Goal: Transaction & Acquisition: Subscribe to service/newsletter

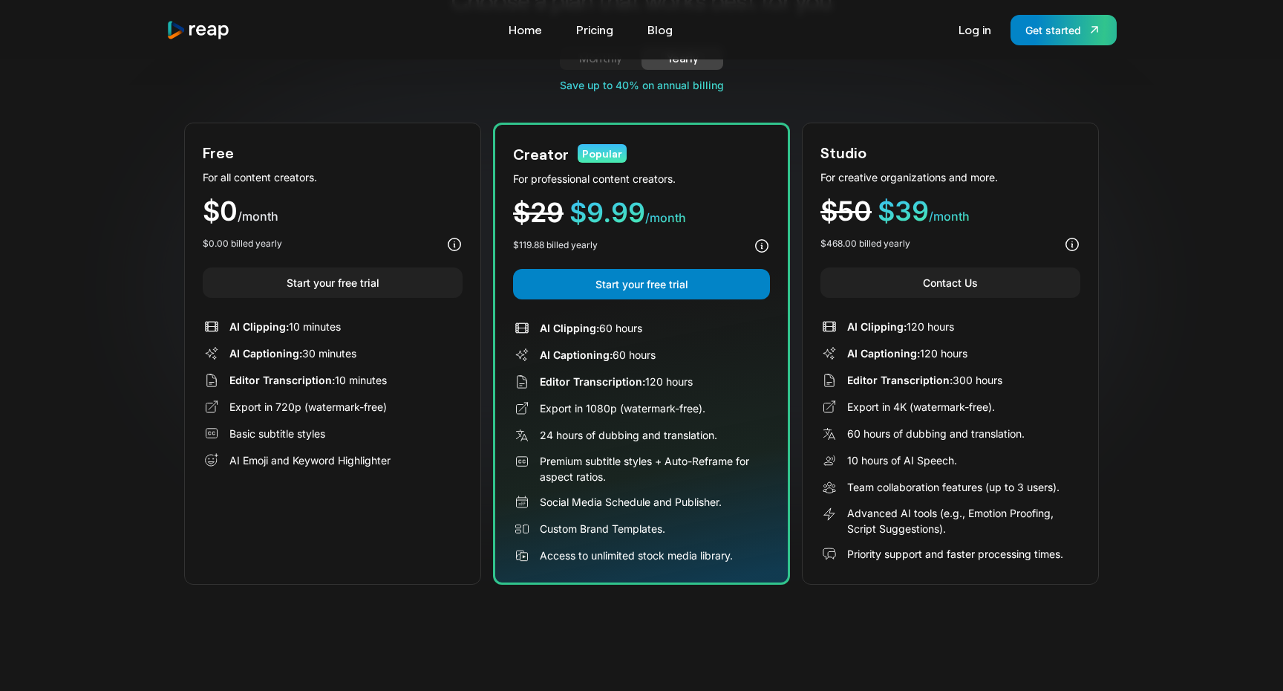
scroll to position [105, 0]
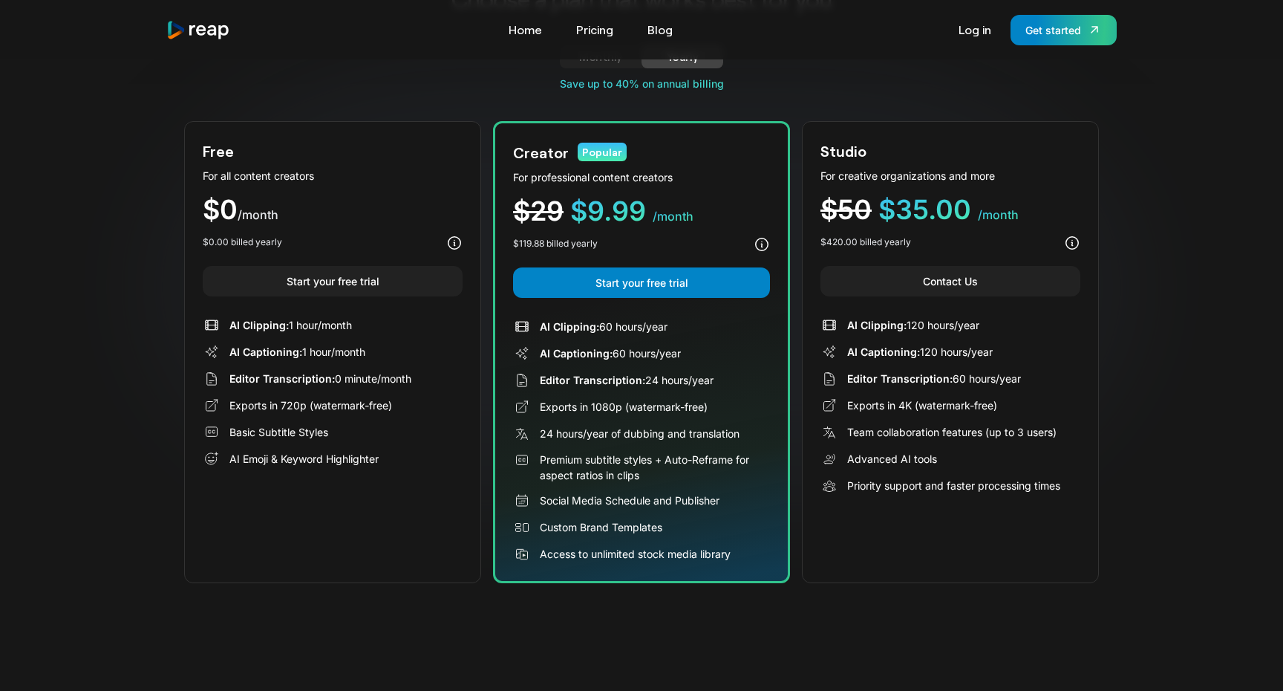
drag, startPoint x: 541, startPoint y: 328, endPoint x: 787, endPoint y: 553, distance: 333.8
click at [787, 553] on div "Creator Popular For professional content creators $29 $9.99 /month $119.88 bill…" at bounding box center [641, 352] width 297 height 462
drag, startPoint x: 769, startPoint y: 569, endPoint x: 510, endPoint y: 344, distance: 342.7
click at [507, 345] on div "Creator Popular For professional content creators $29 $9.99 /month $119.88 bill…" at bounding box center [641, 352] width 297 height 462
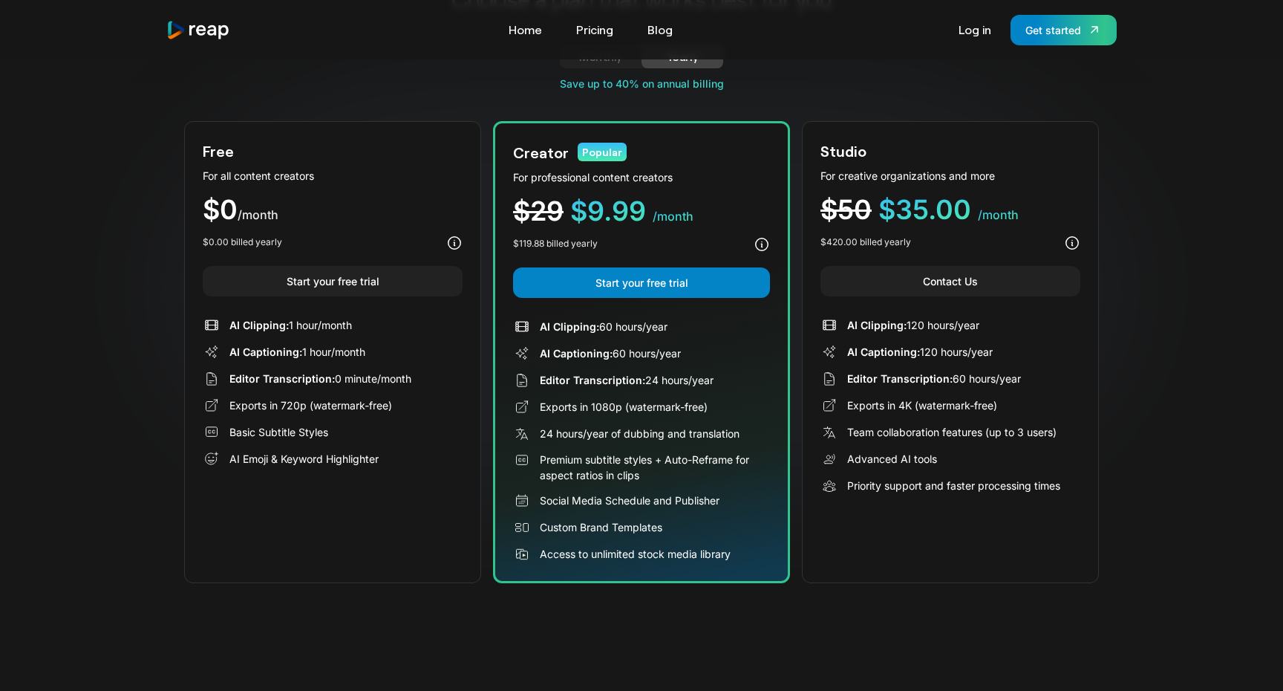
click at [510, 344] on div "Creator Popular For professional content creators $29 $9.99 /month $119.88 bill…" at bounding box center [641, 352] width 297 height 462
drag, startPoint x: 527, startPoint y: 325, endPoint x: 784, endPoint y: 592, distance: 370.3
click at [784, 593] on div "Choose a plan that works best for you Monthly Yearly Free Plan For all content …" at bounding box center [641, 287] width 915 height 666
click at [766, 564] on div "Creator Popular For professional content creators $29 $9.99 /month $119.88 bill…" at bounding box center [641, 352] width 297 height 462
drag, startPoint x: 540, startPoint y: 328, endPoint x: 766, endPoint y: 558, distance: 322.5
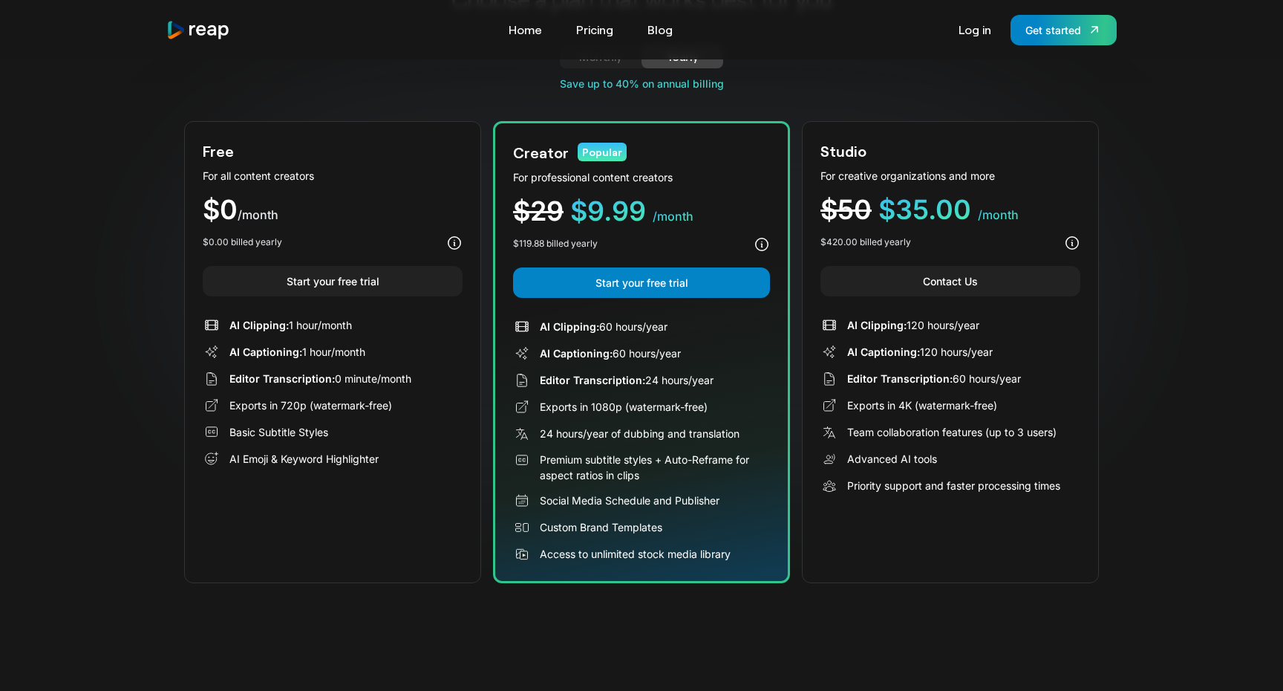
click at [766, 558] on div "AI Clipping: 60 hours/year AI Captioning: 60 hours/year Editor Transcription: 2…" at bounding box center [641, 440] width 257 height 245
click at [765, 558] on div "Access to unlimited stock media library" at bounding box center [641, 554] width 257 height 18
drag, startPoint x: 601, startPoint y: 322, endPoint x: 719, endPoint y: 342, distance: 119.9
click at [712, 342] on div "AI Clipping: 60 hours/year AI Captioning: 60 hours/year Editor Transcription: 2…" at bounding box center [641, 440] width 257 height 245
click at [719, 342] on div "AI Clipping: 60 hours/year AI Captioning: 60 hours/year Editor Transcription: 2…" at bounding box center [641, 440] width 257 height 245
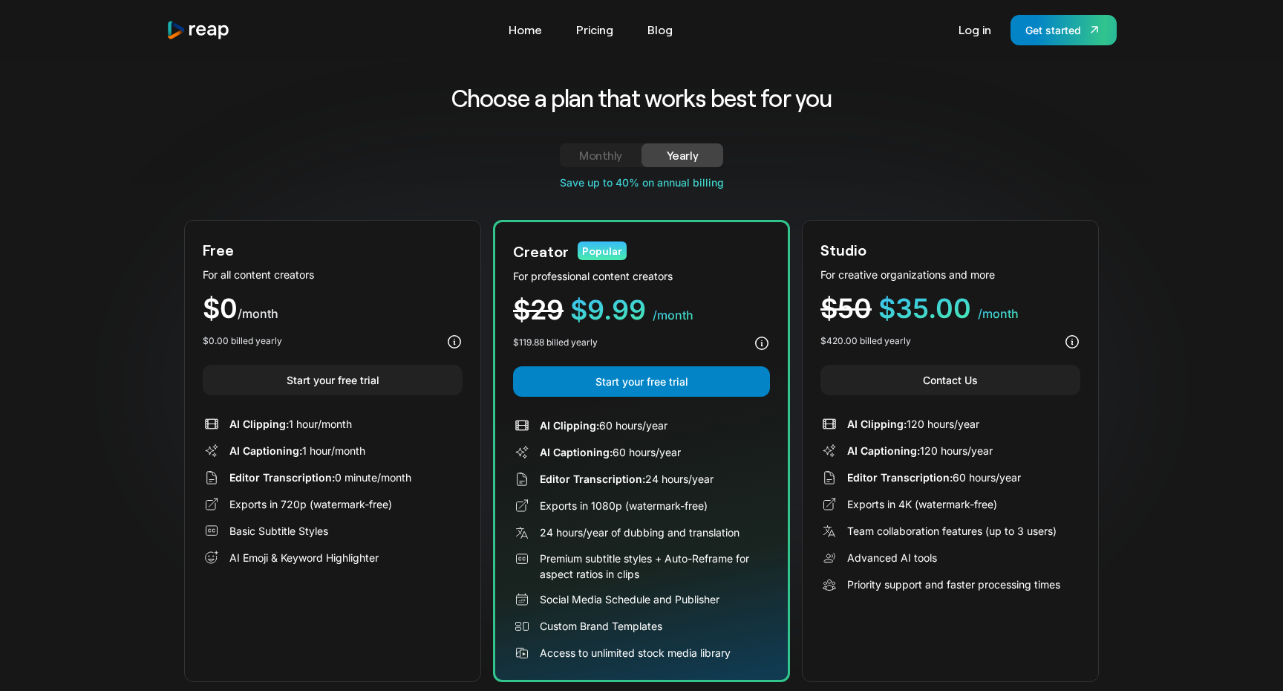
click at [603, 147] on div "Monthly" at bounding box center [601, 155] width 46 height 18
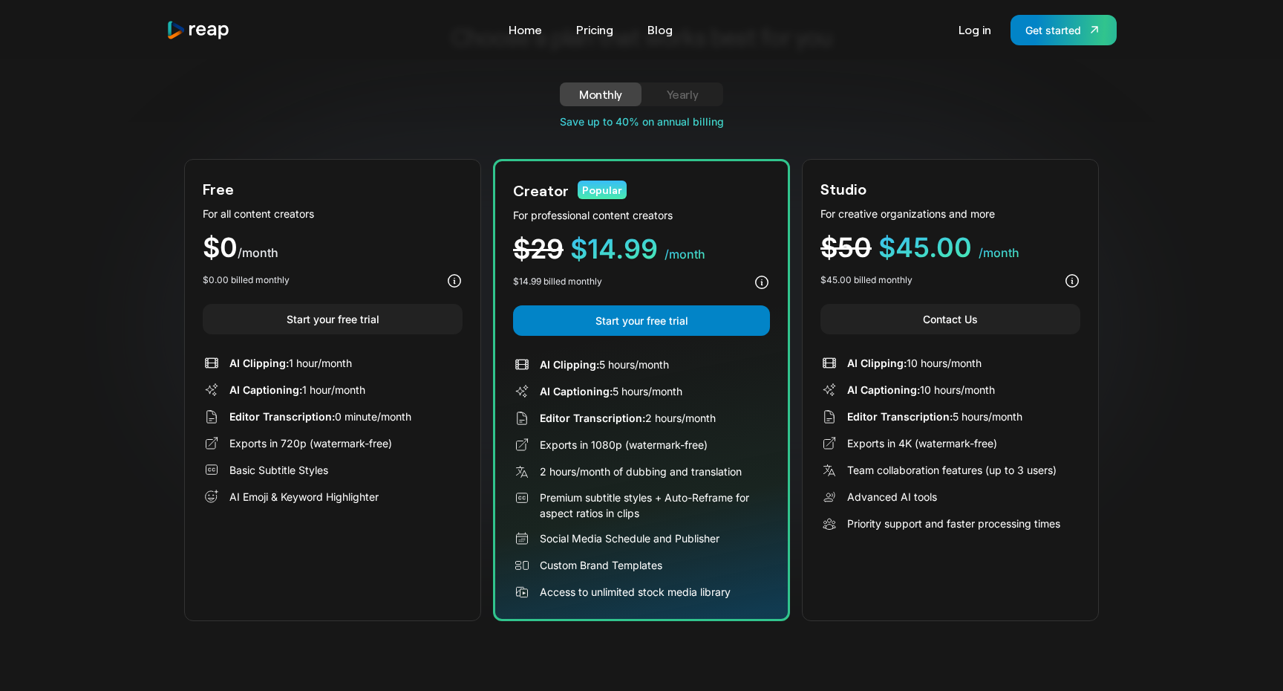
scroll to position [88, 0]
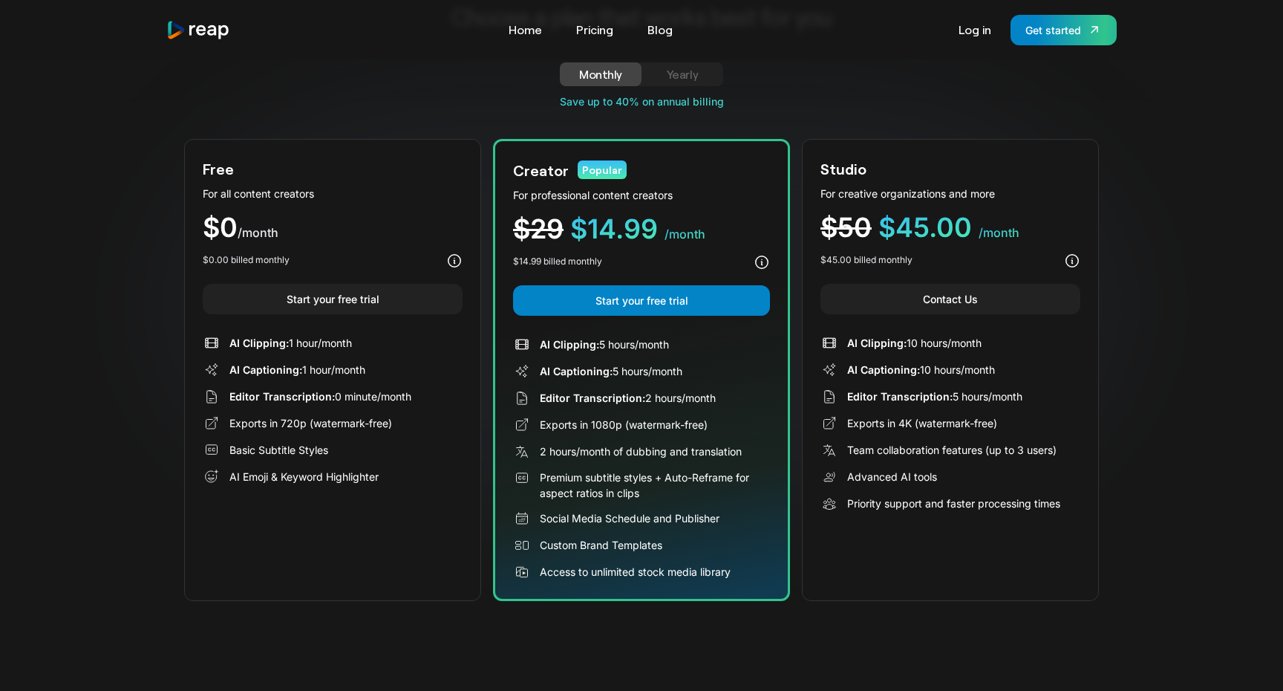
drag, startPoint x: 576, startPoint y: 455, endPoint x: 746, endPoint y: 446, distance: 169.6
click at [742, 448] on div "2 hours/month of dubbing and translation" at bounding box center [641, 451] width 202 height 16
click at [746, 446] on div "2 hours/month of dubbing and translation" at bounding box center [641, 452] width 257 height 18
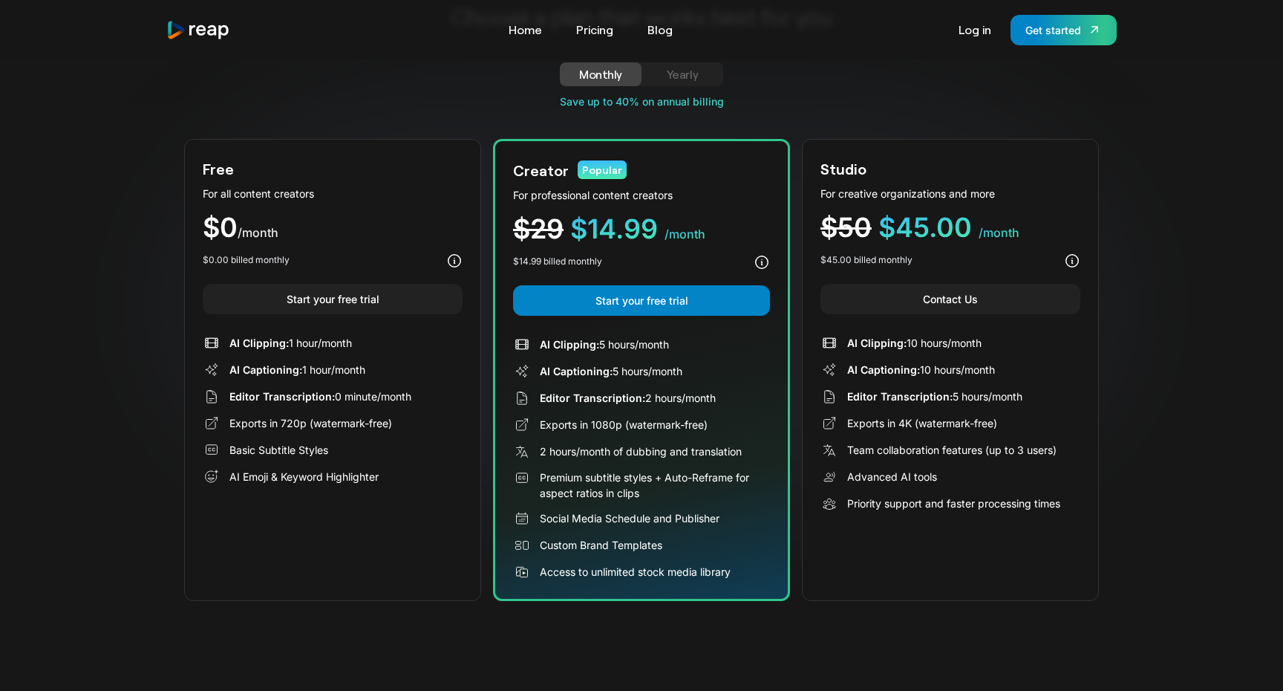
click at [738, 448] on div "2 hours/month of dubbing and translation" at bounding box center [641, 451] width 202 height 16
drag, startPoint x: 542, startPoint y: 350, endPoint x: 752, endPoint y: 390, distance: 214.0
click at [752, 389] on div "AI Clipping: 5 hours/month AI Captioning: 5 hours/month Editor Transcription: 2…" at bounding box center [641, 458] width 257 height 245
click at [752, 390] on div "Editor Transcription: 2 hours/month" at bounding box center [641, 398] width 257 height 18
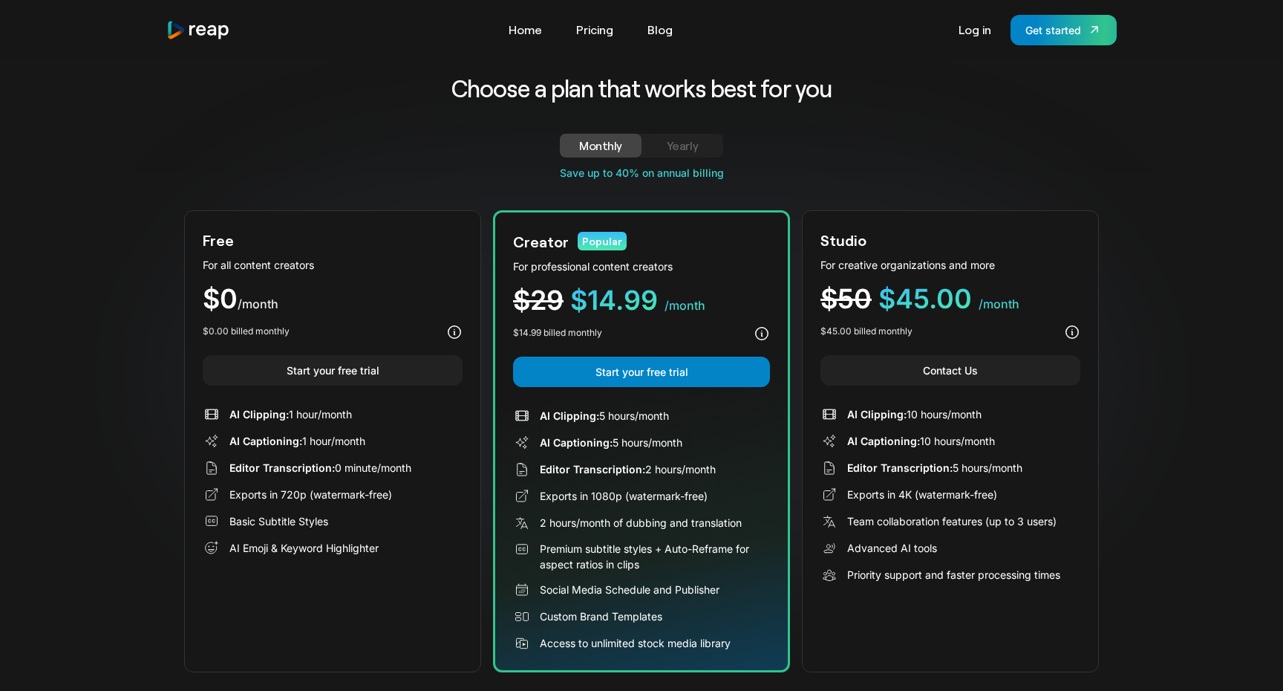
scroll to position [22, 0]
